Goal: Task Accomplishment & Management: Manage account settings

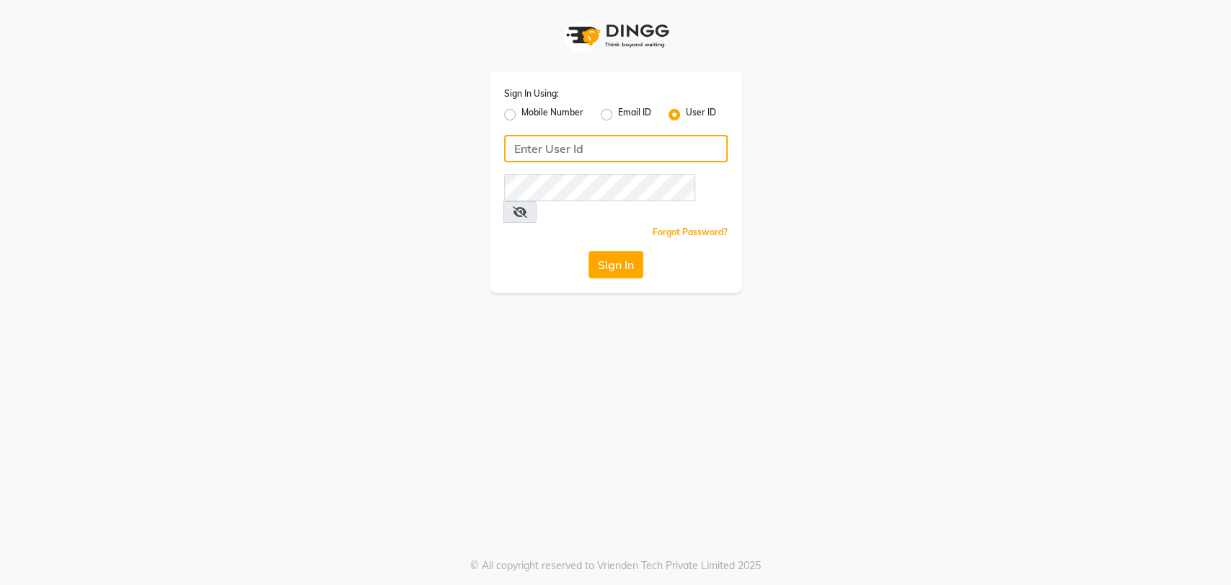
click at [627, 143] on input "Username" at bounding box center [616, 148] width 224 height 27
type input "umaaura"
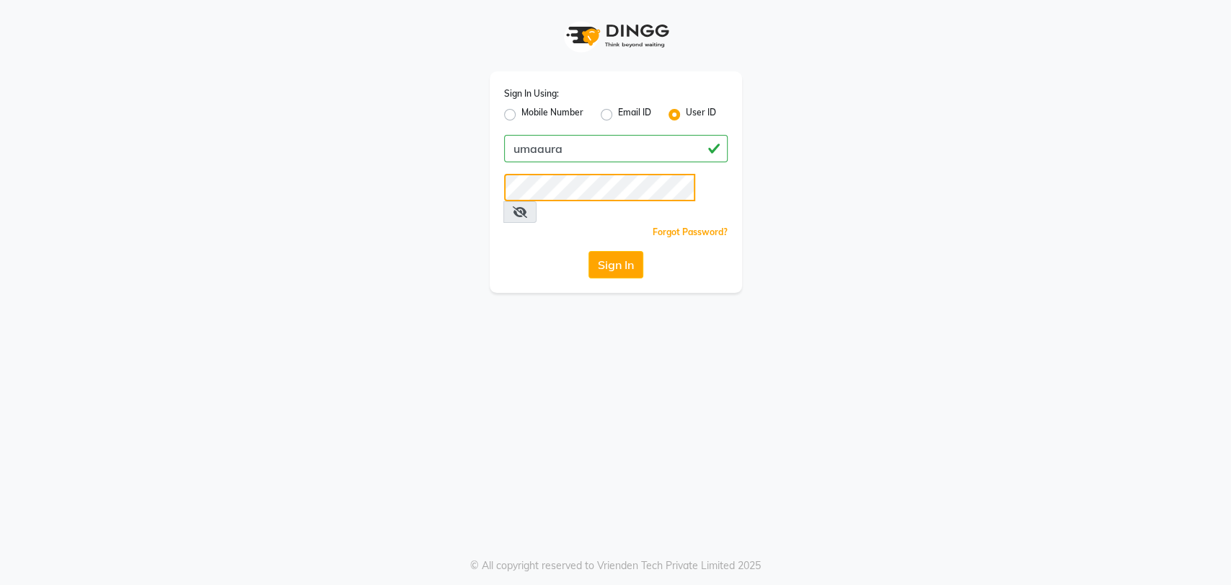
click at [588, 251] on button "Sign In" at bounding box center [615, 264] width 55 height 27
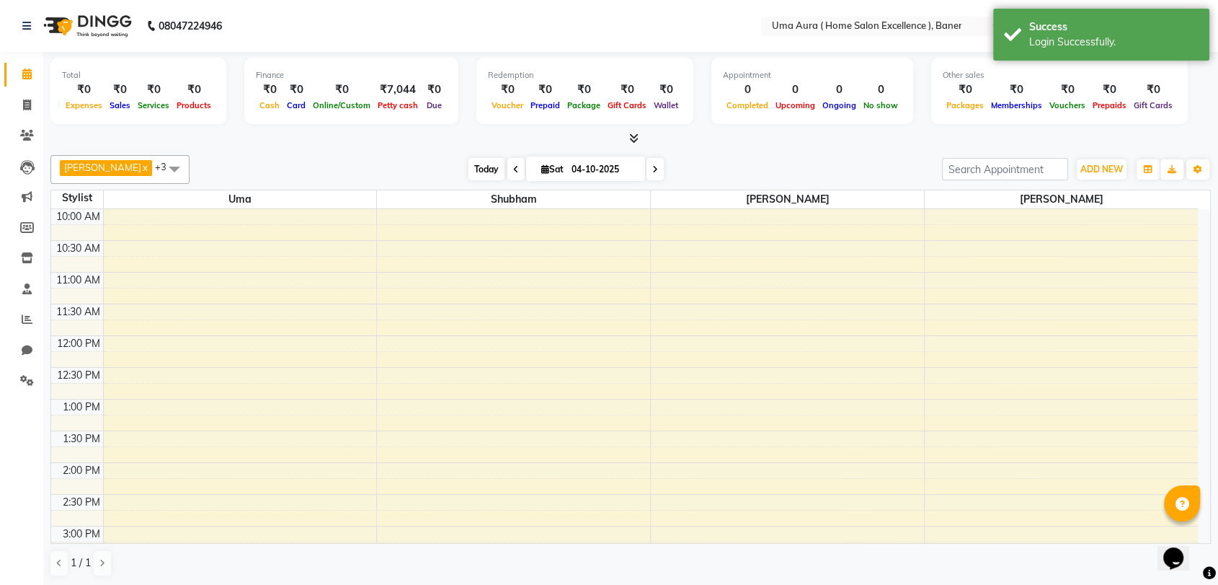
click at [474, 172] on span "Today" at bounding box center [487, 169] width 36 height 22
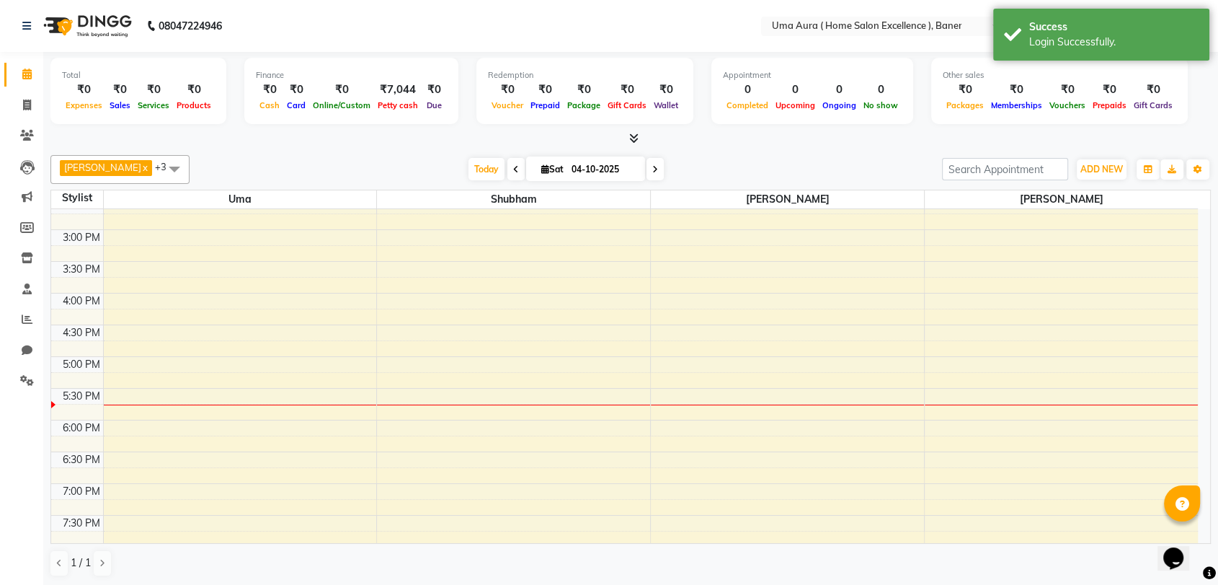
scroll to position [1, 0]
